Goal: Navigation & Orientation: Find specific page/section

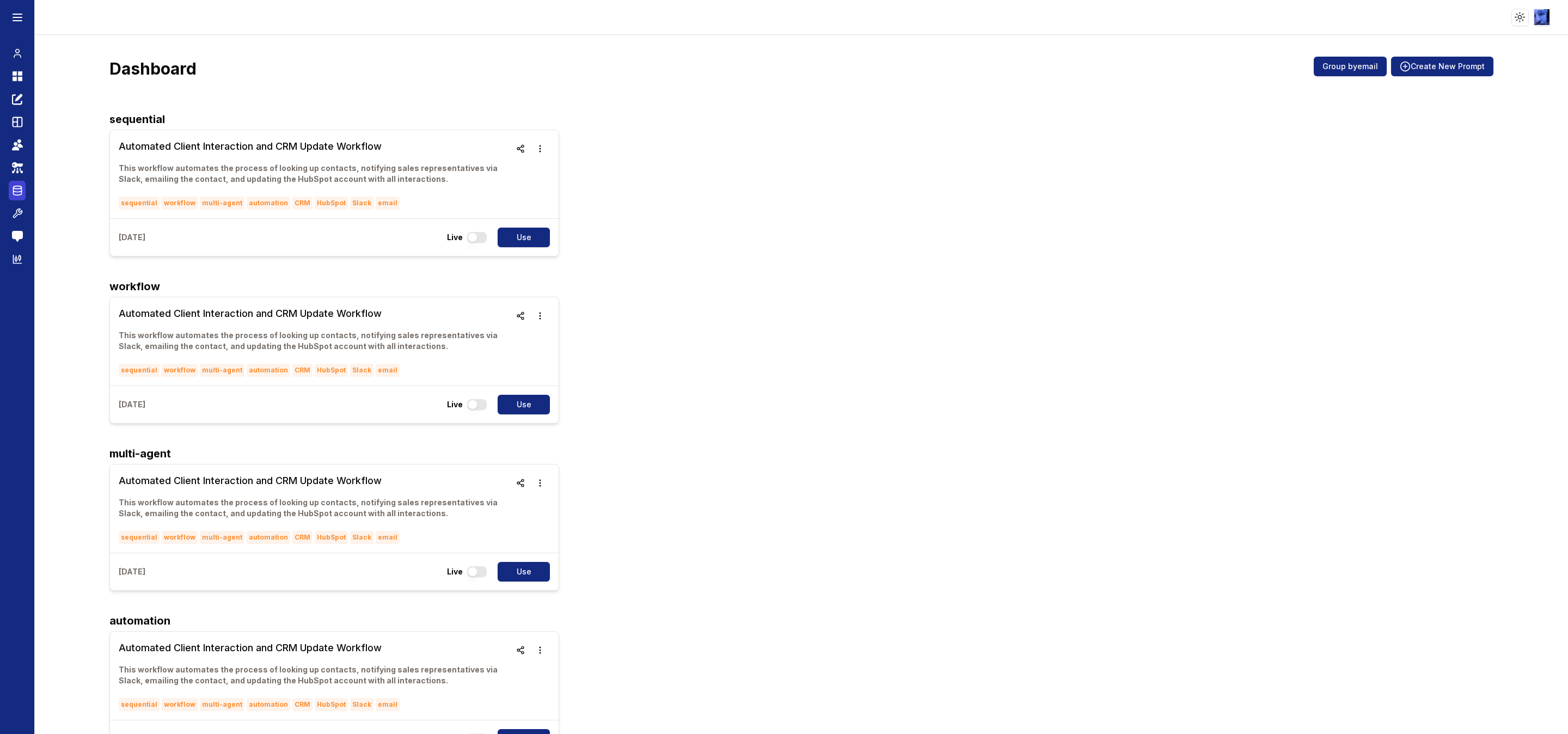
click at [15, 188] on icon at bounding box center [17, 190] width 11 height 13
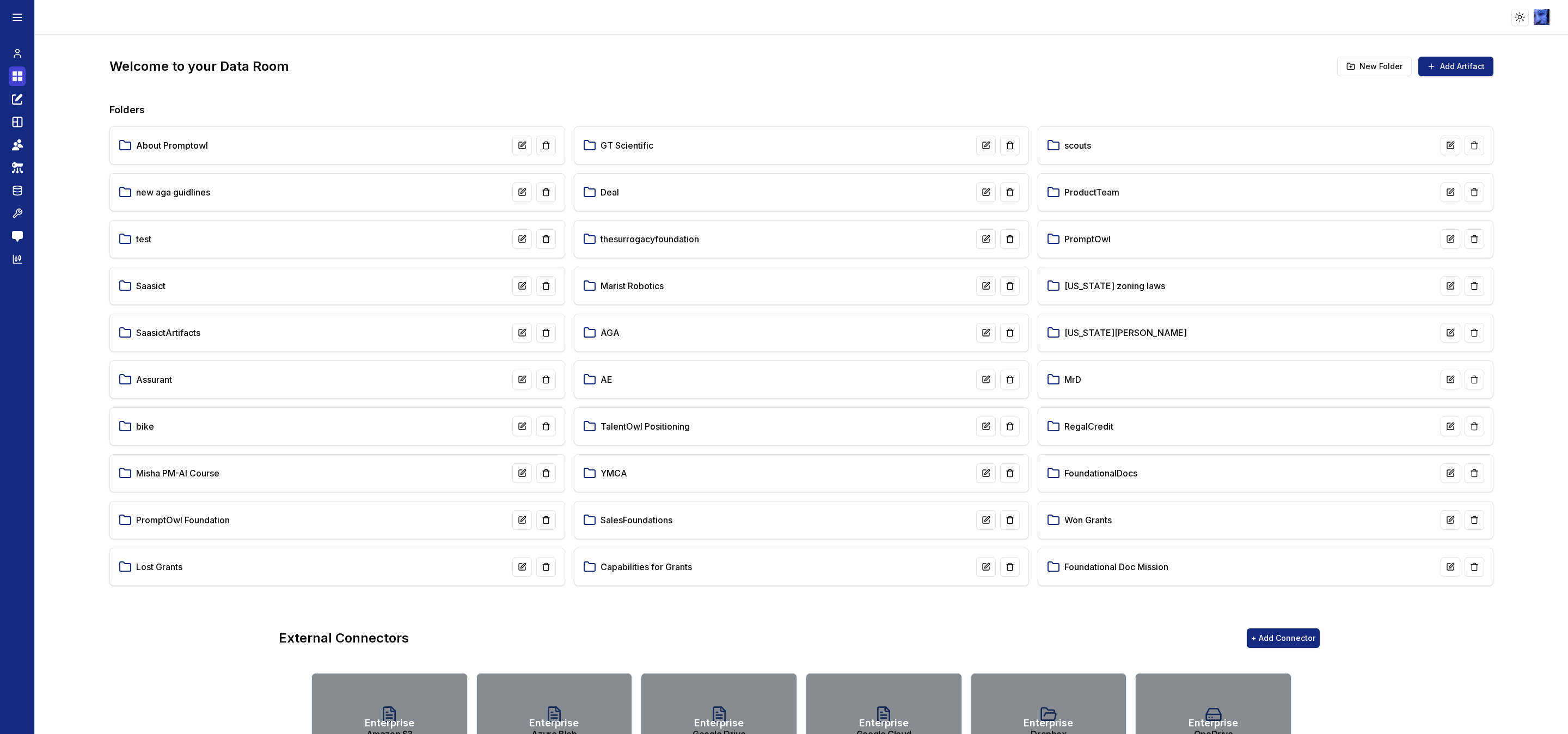
click at [15, 80] on icon at bounding box center [15, 79] width 4 height 4
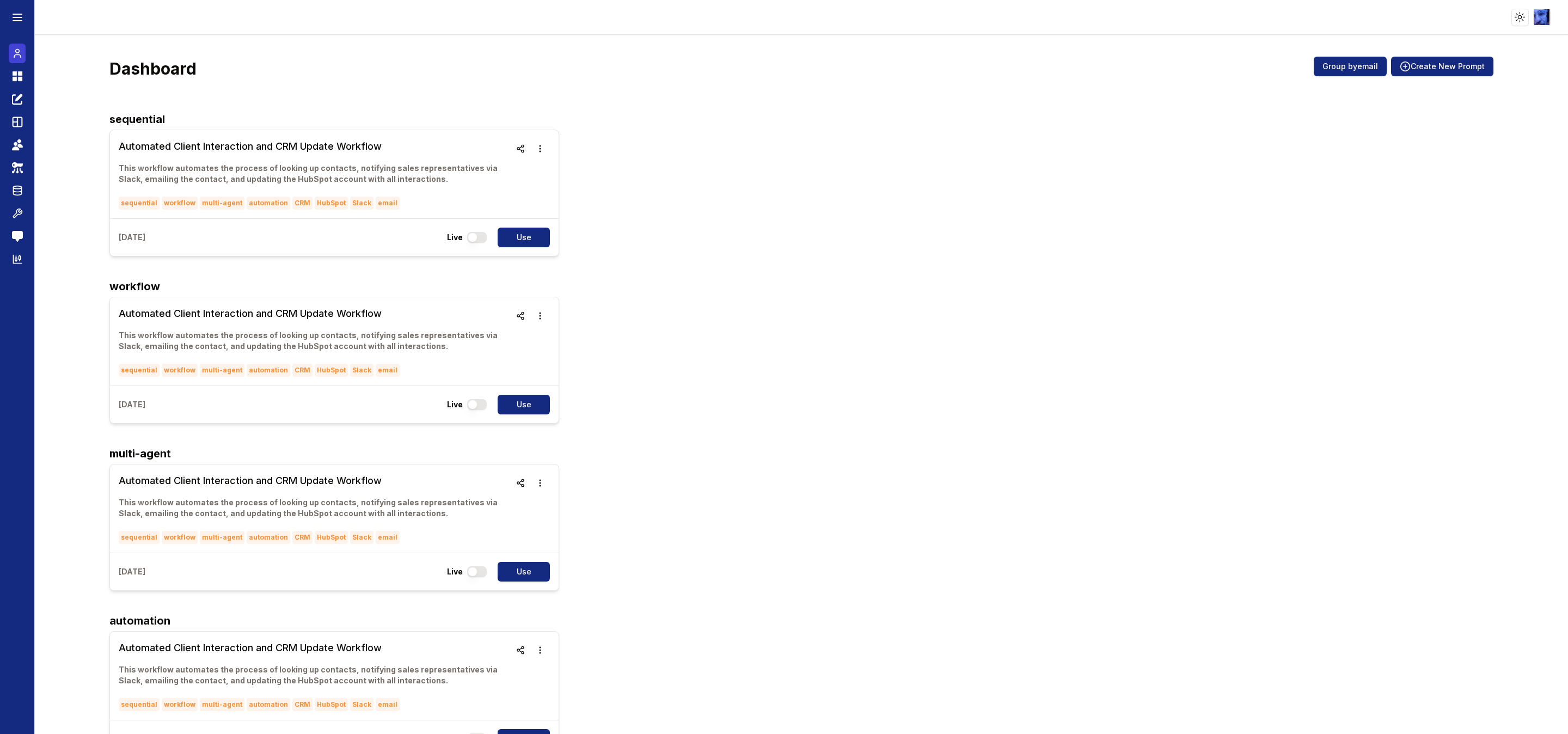
click at [21, 53] on icon at bounding box center [17, 53] width 11 height 13
